Goal: Task Accomplishment & Management: Manage account settings

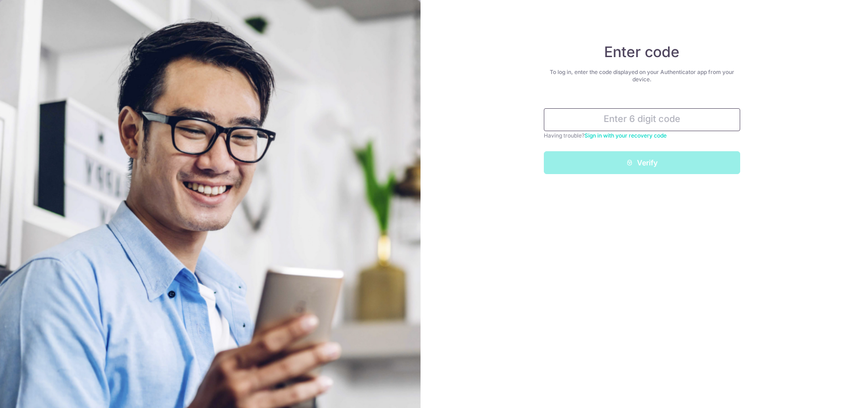
click at [650, 119] on input "text" at bounding box center [642, 119] width 196 height 23
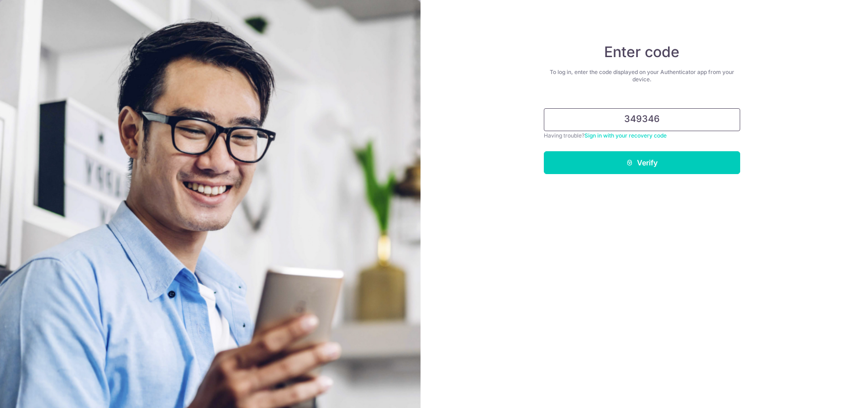
type input "349346"
click at [544, 151] on button "Verify" at bounding box center [642, 162] width 196 height 23
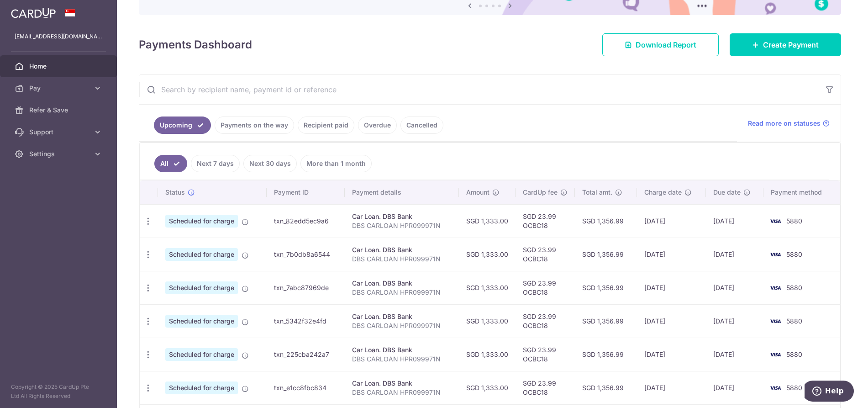
scroll to position [91, 0]
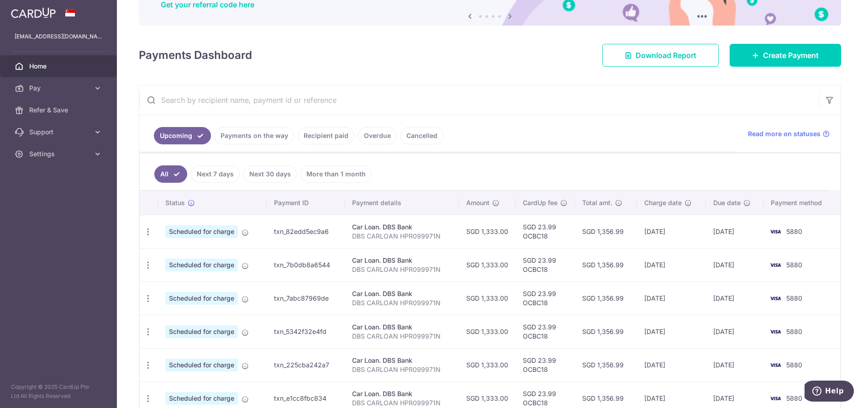
click at [333, 140] on link "Recipient paid" at bounding box center [326, 135] width 57 height 17
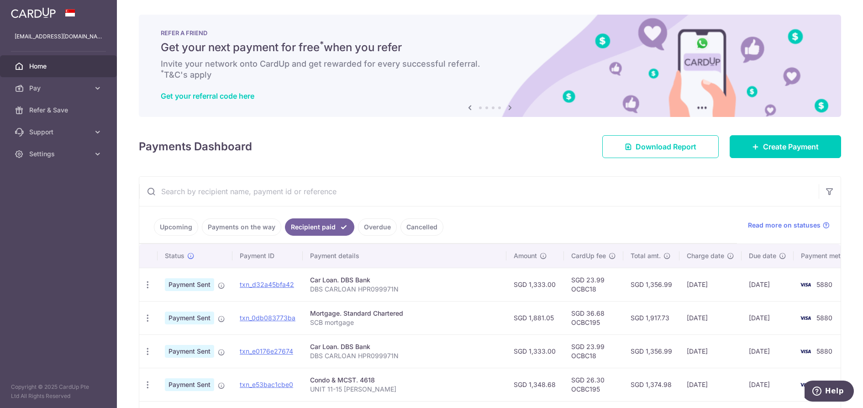
click at [253, 224] on link "Payments on the way" at bounding box center [241, 226] width 79 height 17
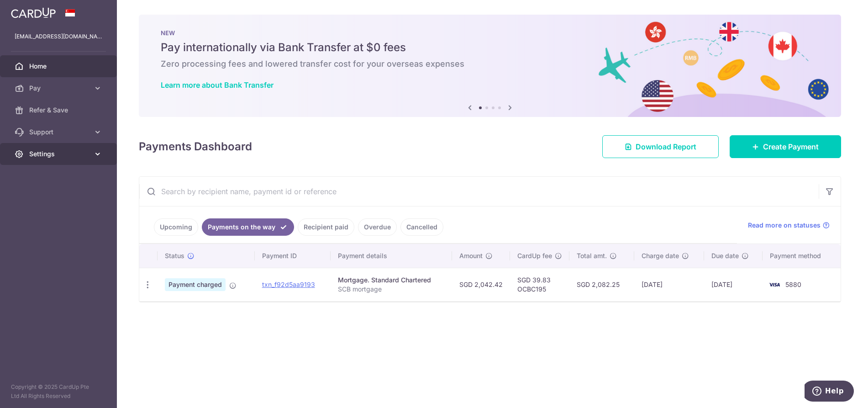
click at [85, 153] on span "Settings" at bounding box center [59, 153] width 60 height 9
click at [54, 199] on span "Logout" at bounding box center [59, 197] width 60 height 9
